Goal: Task Accomplishment & Management: Use online tool/utility

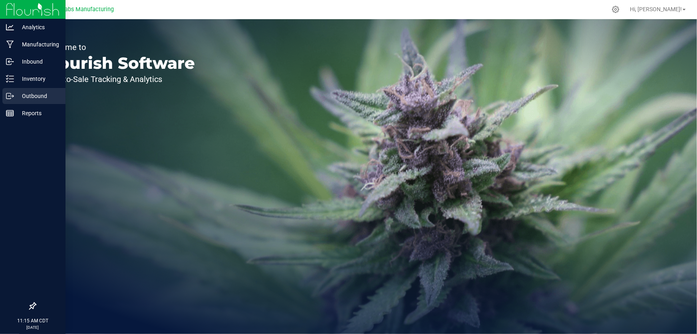
click at [28, 97] on p "Outbound" at bounding box center [38, 96] width 48 height 10
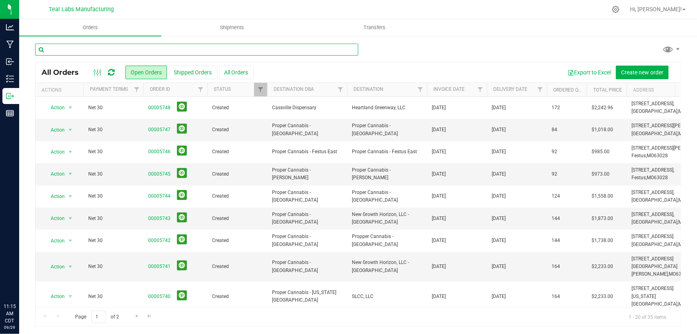
click at [72, 44] on input "text" at bounding box center [196, 50] width 323 height 12
click at [238, 75] on button "All Orders" at bounding box center [236, 73] width 34 height 14
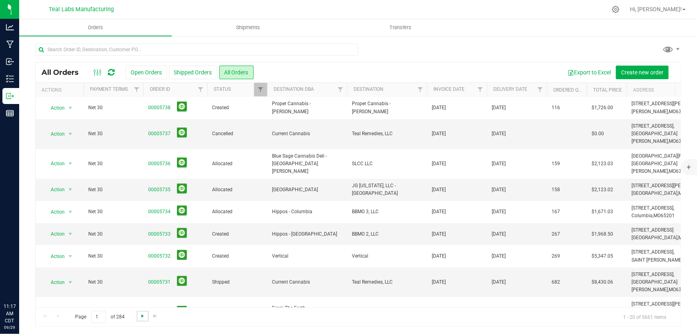
click at [139, 315] on span "Go to the next page" at bounding box center [142, 315] width 6 height 6
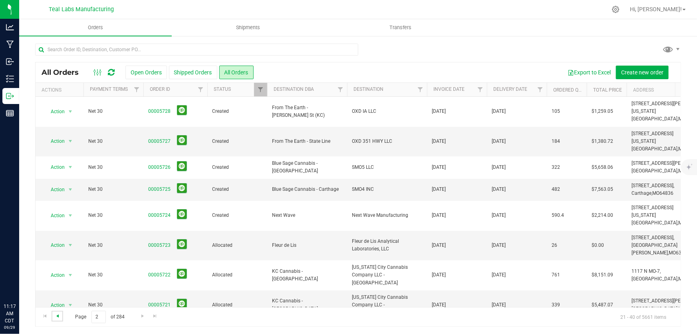
click at [58, 313] on span "Go to the previous page" at bounding box center [57, 315] width 6 height 6
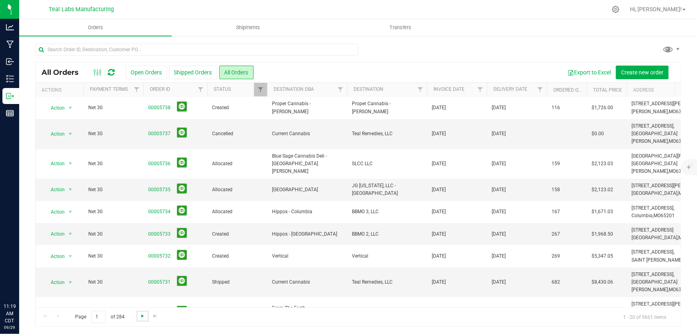
click at [143, 315] on span "Go to the next page" at bounding box center [142, 315] width 6 height 6
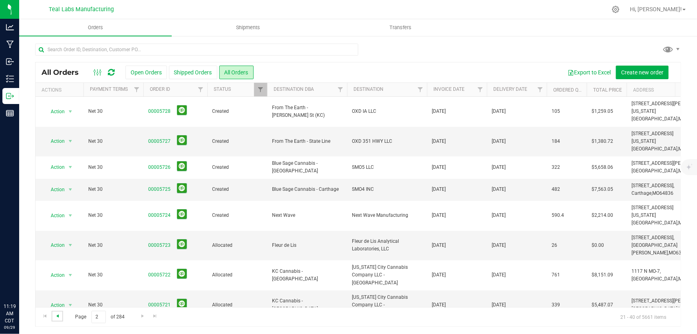
click at [59, 315] on span "Go to the previous page" at bounding box center [57, 315] width 6 height 6
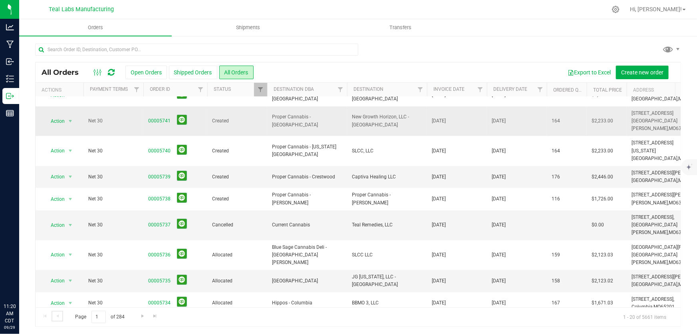
scroll to position [236, 0]
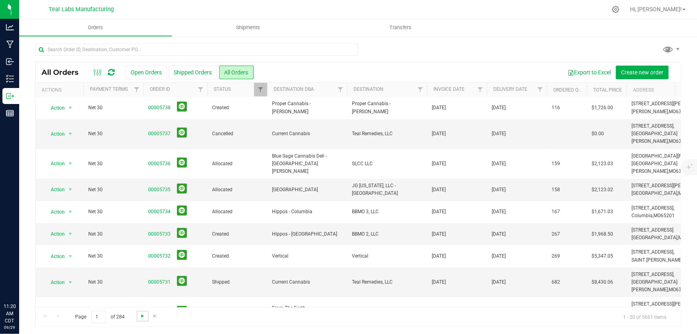
click at [140, 313] on span "Go to the next page" at bounding box center [142, 315] width 6 height 6
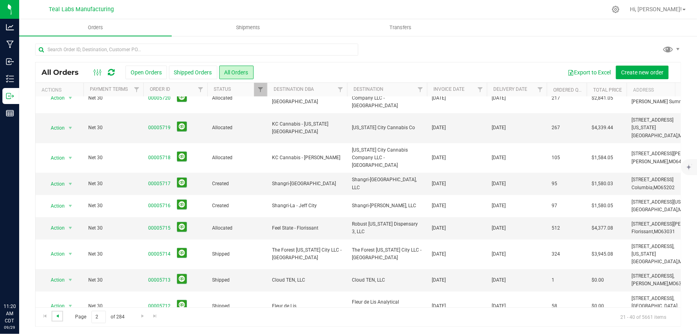
click at [55, 317] on span "Go to the previous page" at bounding box center [57, 315] width 6 height 6
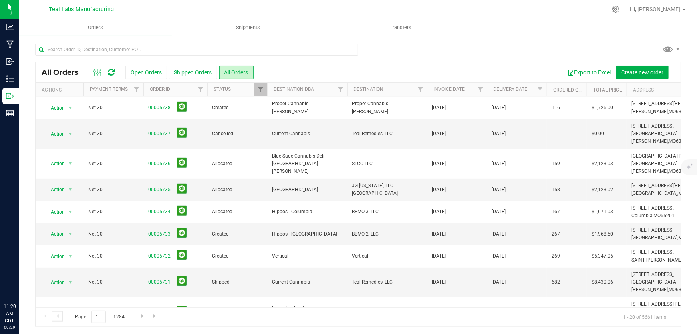
scroll to position [188, 0]
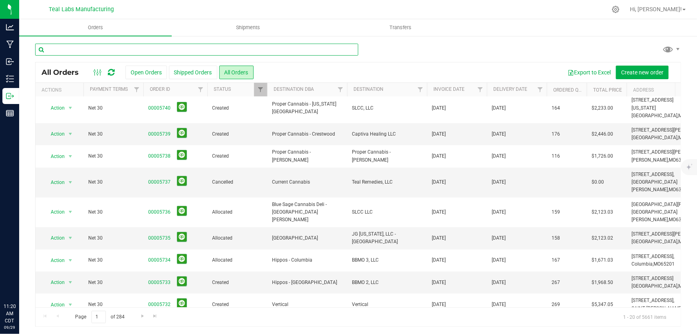
click at [121, 45] on input "text" at bounding box center [196, 50] width 323 height 12
type input "from the earth"
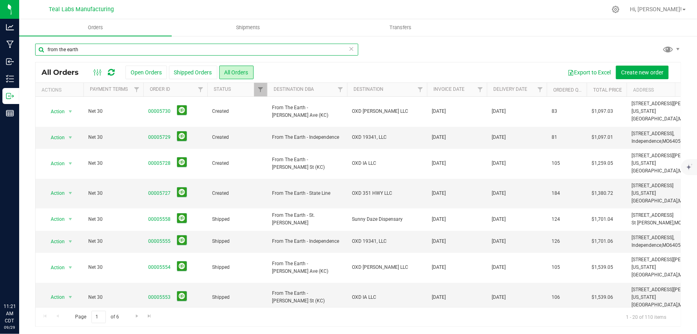
click at [83, 49] on input "from the earth" at bounding box center [196, 50] width 323 height 12
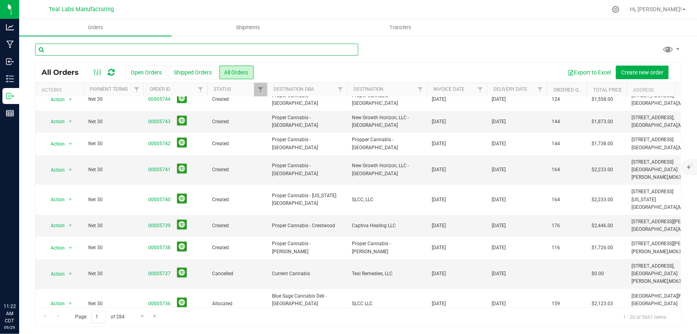
scroll to position [236, 0]
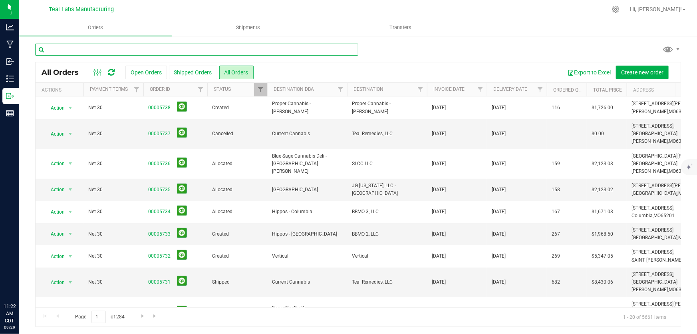
click at [103, 46] on input "text" at bounding box center [196, 50] width 323 height 12
type input "raytown"
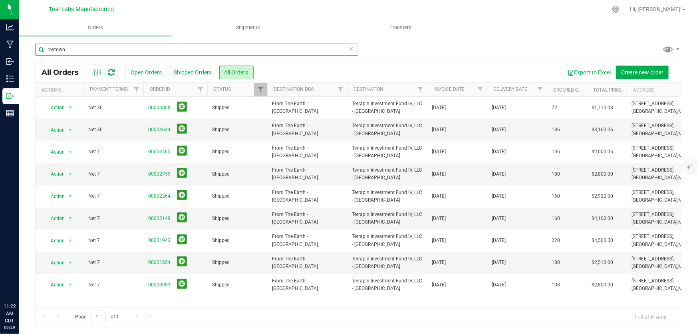
click at [77, 50] on input "raytown" at bounding box center [196, 50] width 323 height 12
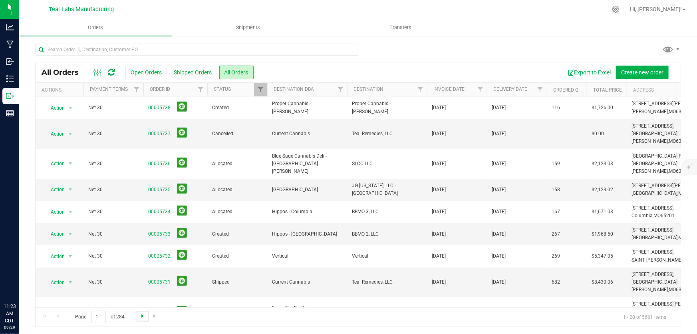
click at [142, 316] on span "Go to the next page" at bounding box center [142, 315] width 6 height 6
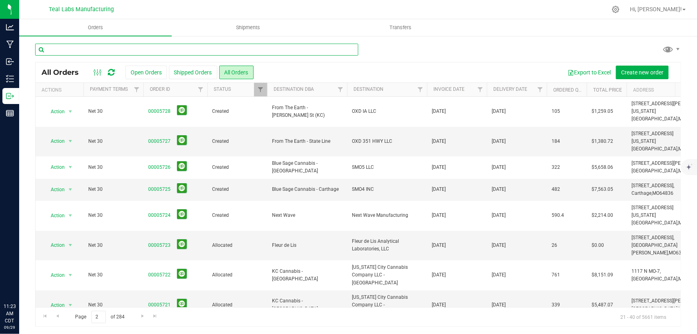
click at [212, 44] on input "text" at bounding box center [196, 50] width 323 height 12
type input "from the earth"
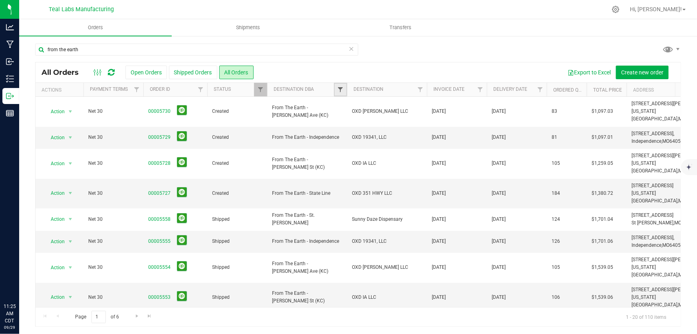
click at [339, 87] on span "Filter" at bounding box center [340, 89] width 6 height 6
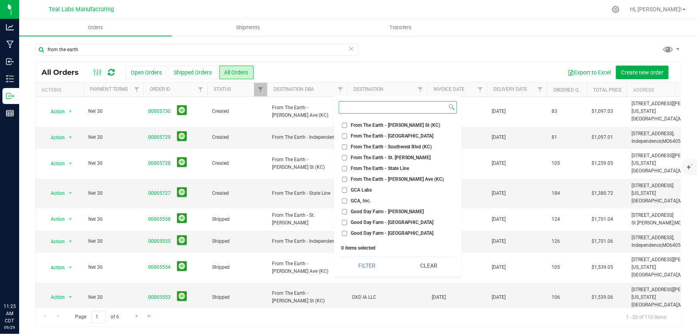
scroll to position [532, 0]
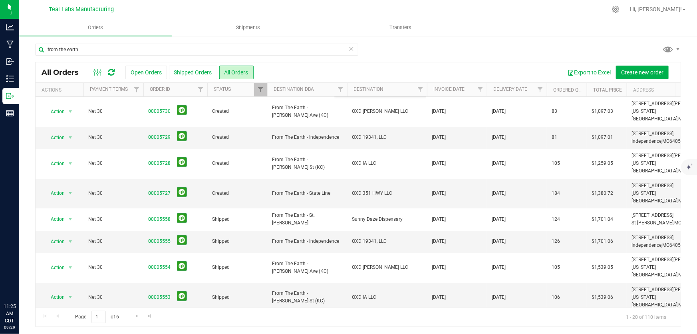
click at [343, 76] on div "Export to Excel Create new order" at bounding box center [464, 73] width 421 height 14
click at [89, 52] on input "from the earth" at bounding box center [196, 50] width 323 height 12
